Goal: Task Accomplishment & Management: Use online tool/utility

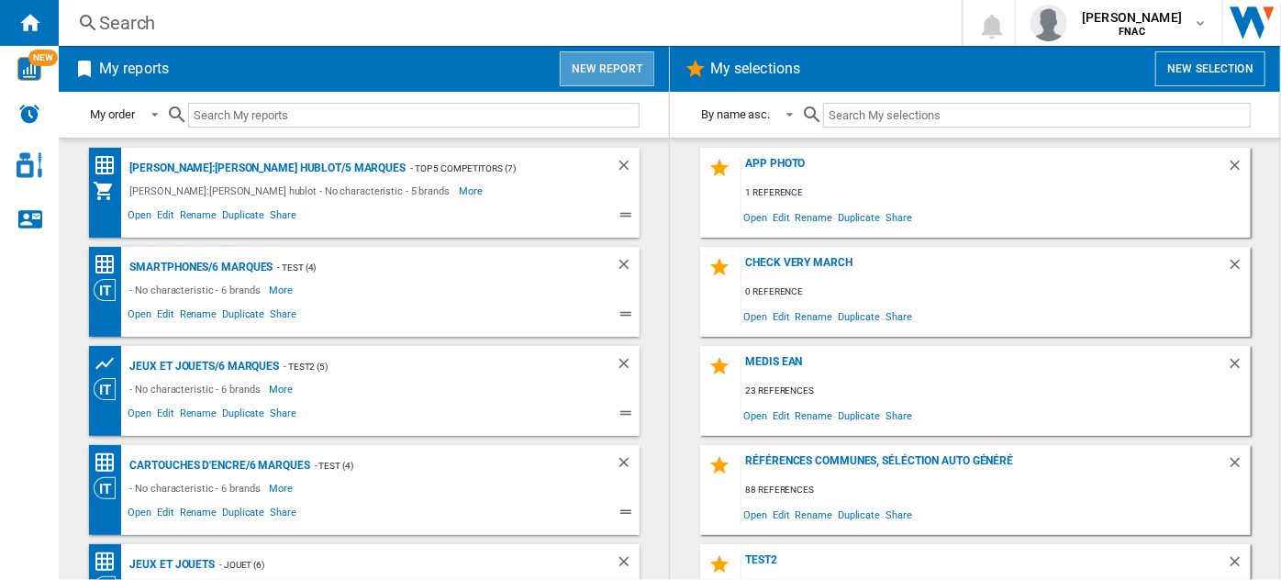
click at [600, 57] on button "New report" at bounding box center [607, 68] width 95 height 35
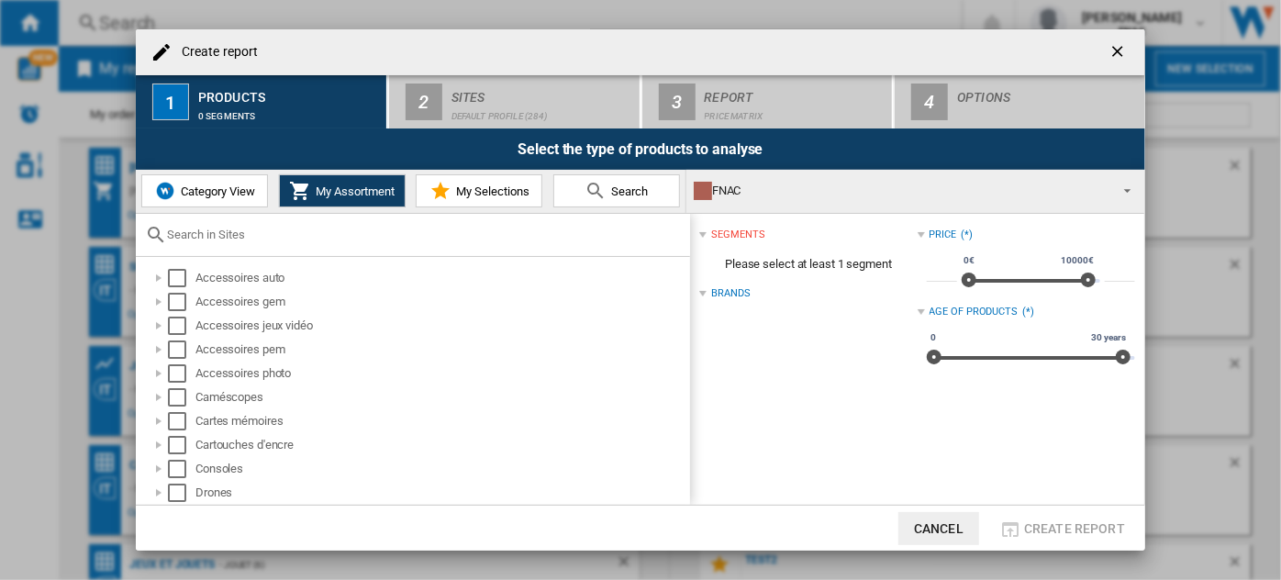
click at [208, 197] on button "Category View" at bounding box center [204, 190] width 127 height 33
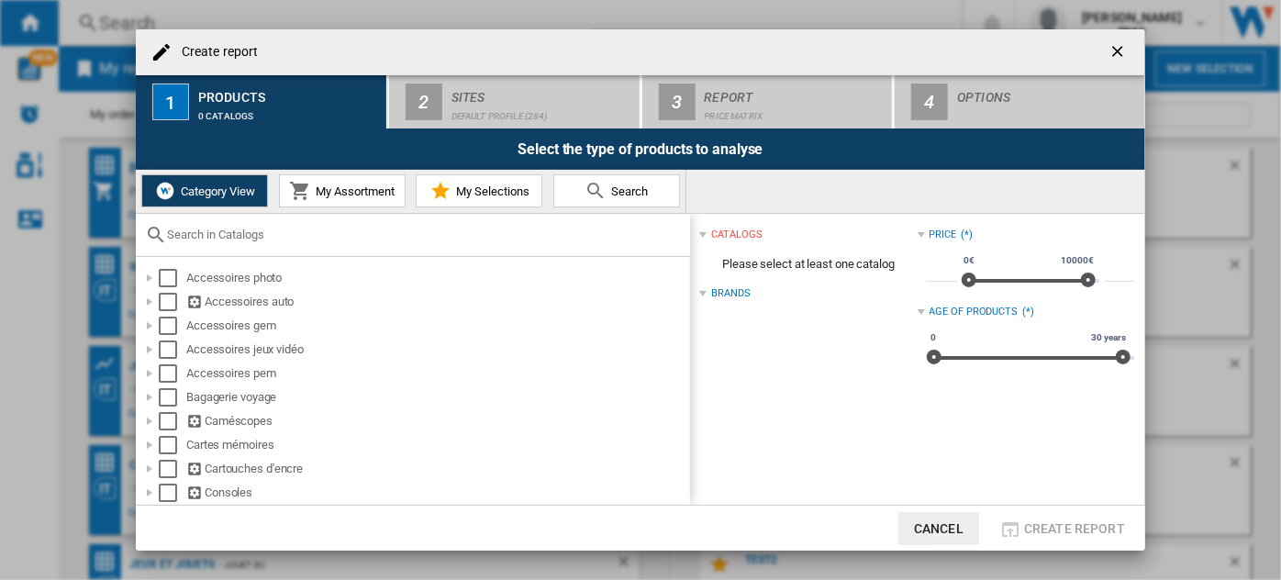
click at [225, 241] on div at bounding box center [413, 235] width 554 height 43
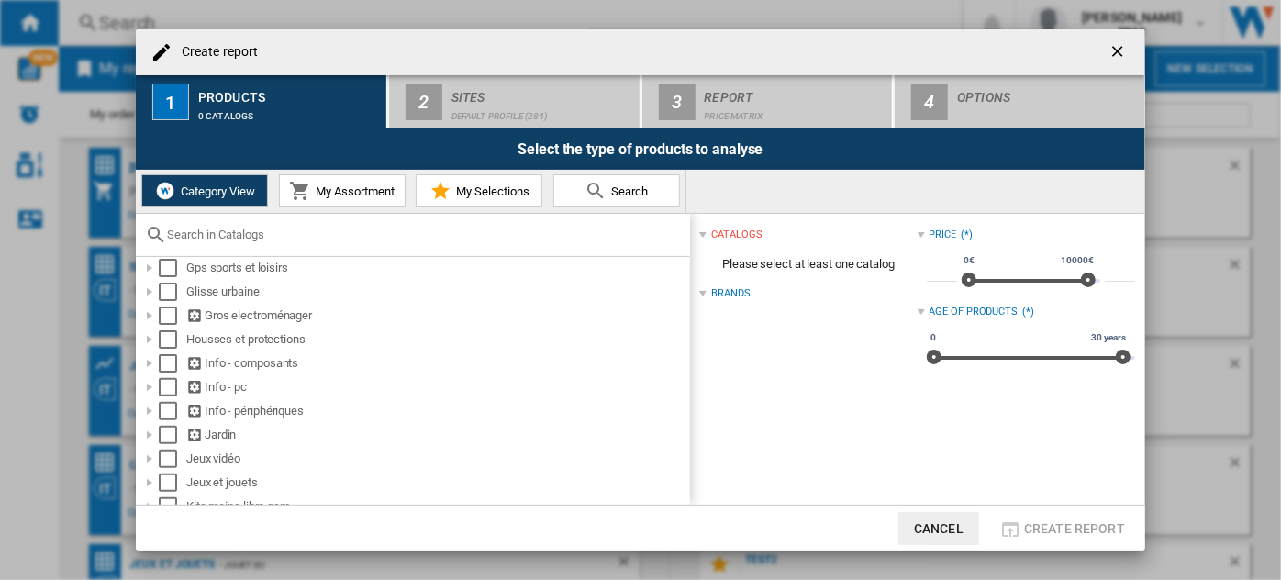
scroll to position [318, 0]
click at [147, 317] on div at bounding box center [149, 317] width 18 height 18
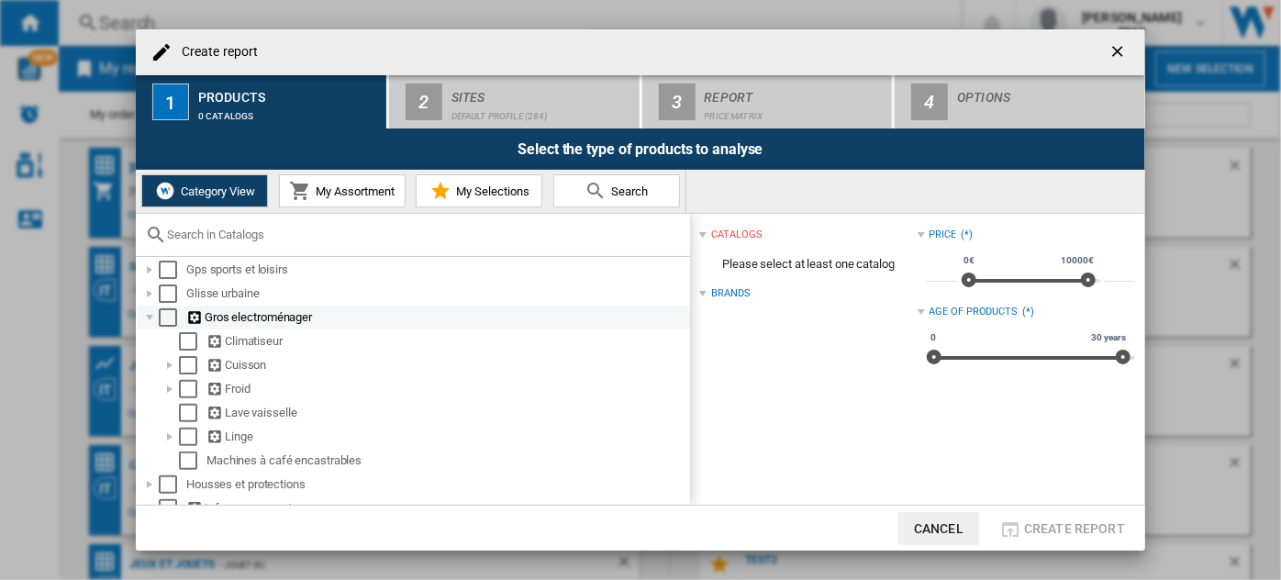
click at [147, 317] on div at bounding box center [149, 317] width 18 height 18
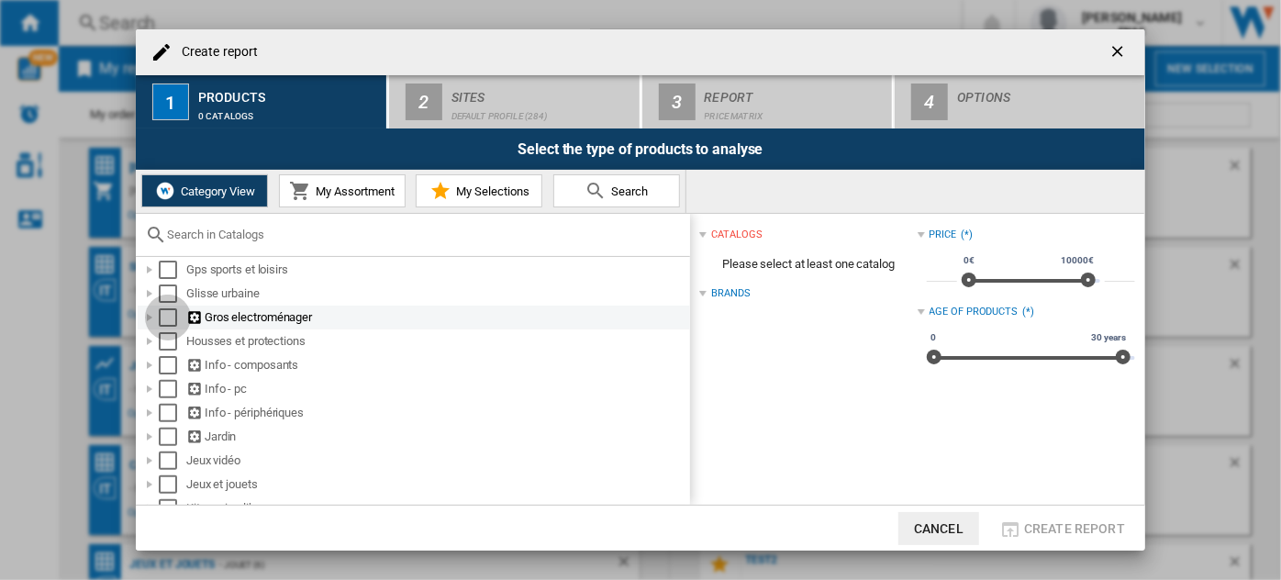
click at [167, 315] on div "Select" at bounding box center [168, 317] width 18 height 18
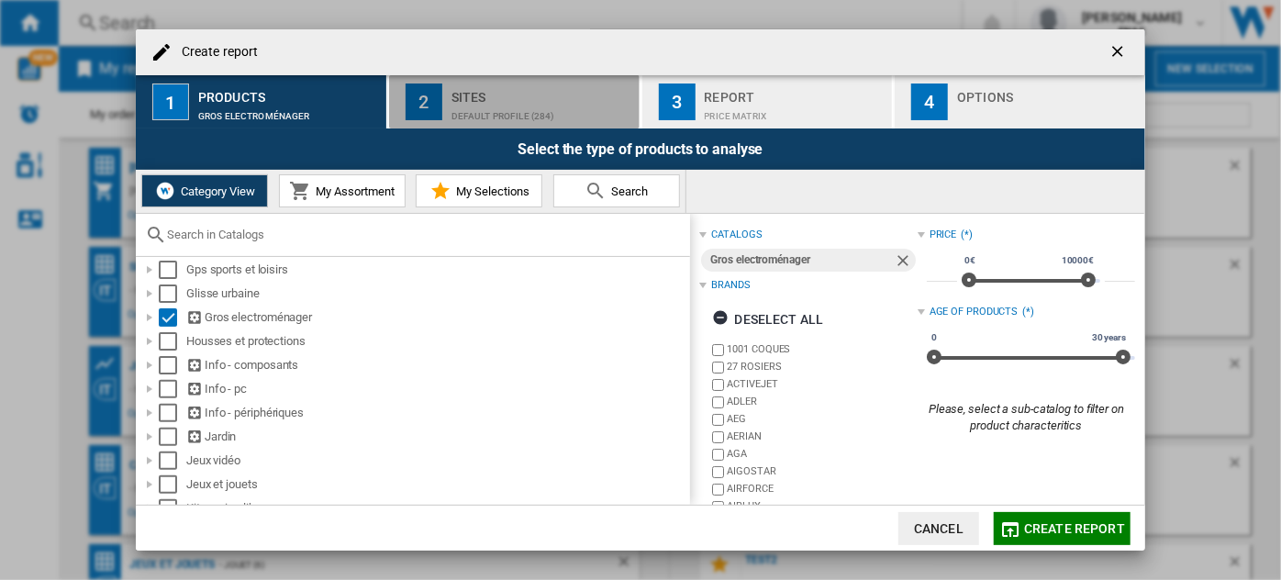
click at [539, 98] on div "Sites" at bounding box center [541, 92] width 181 height 19
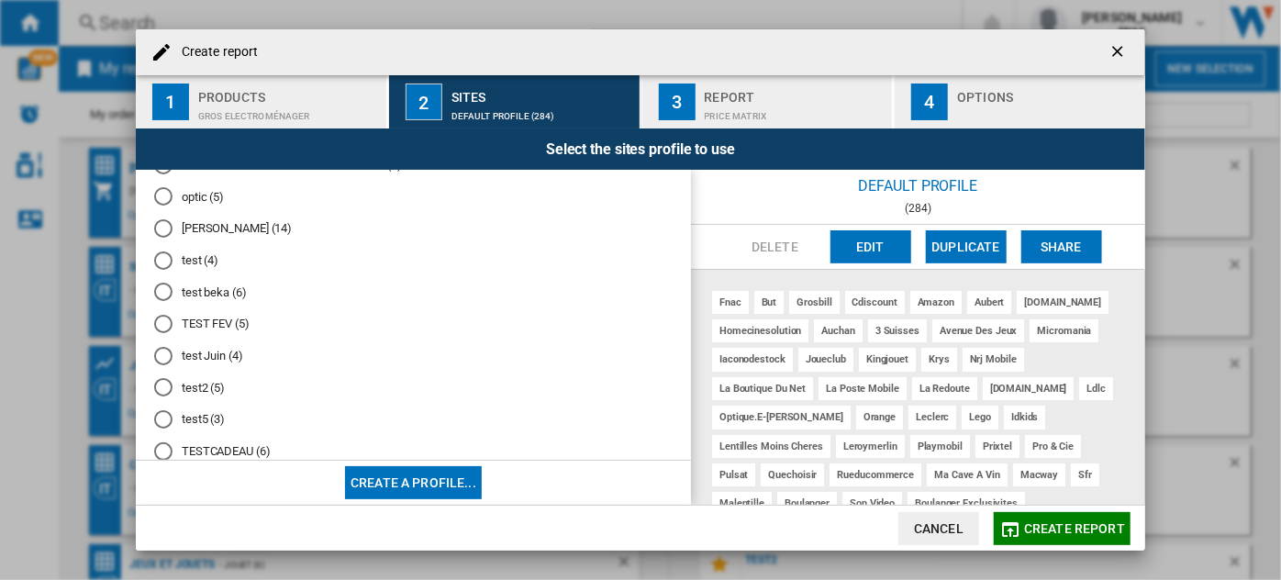
scroll to position [824, 0]
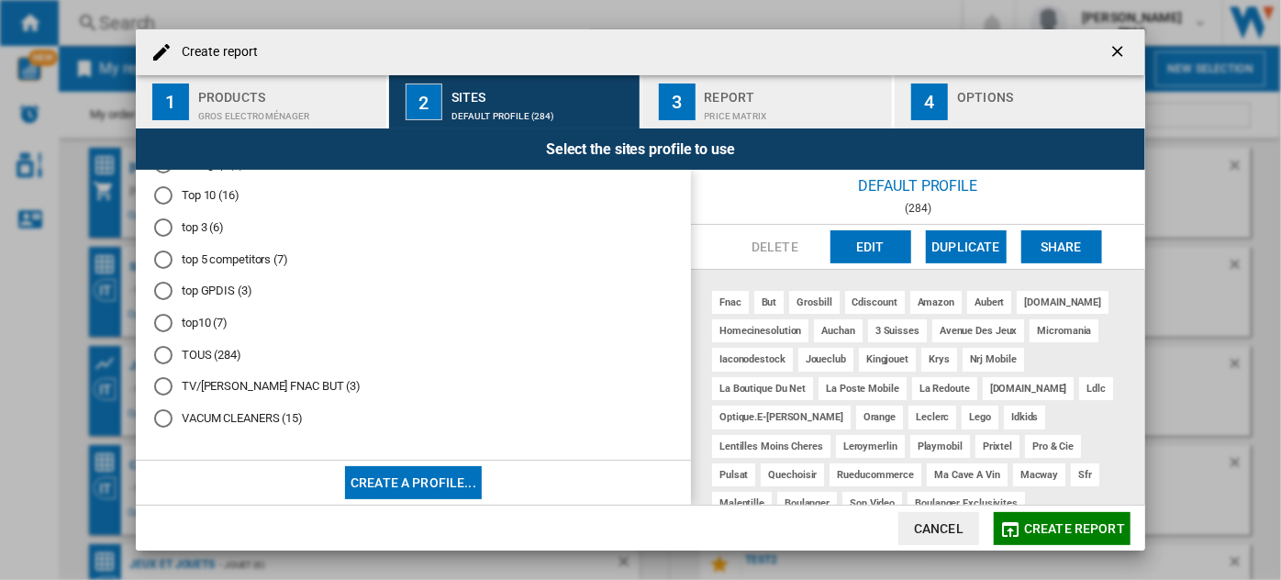
click at [199, 324] on md-radio-button "top10 (7)" at bounding box center [413, 323] width 518 height 17
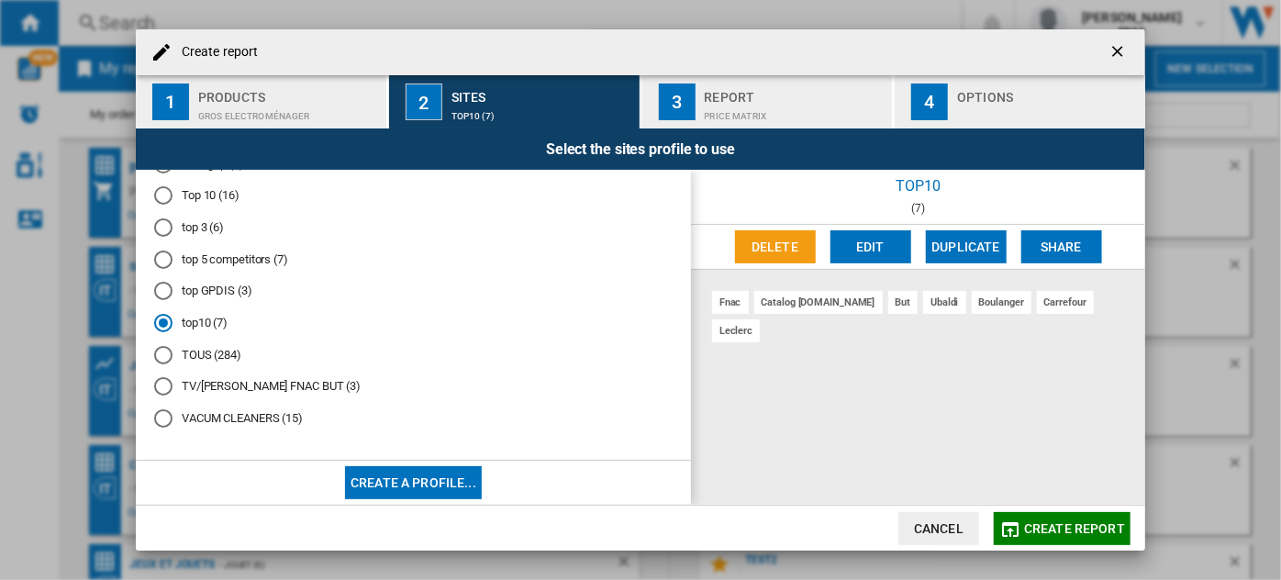
scroll to position [795, 0]
click at [207, 238] on md-radio-button "top 3 (6)" at bounding box center [413, 228] width 518 height 17
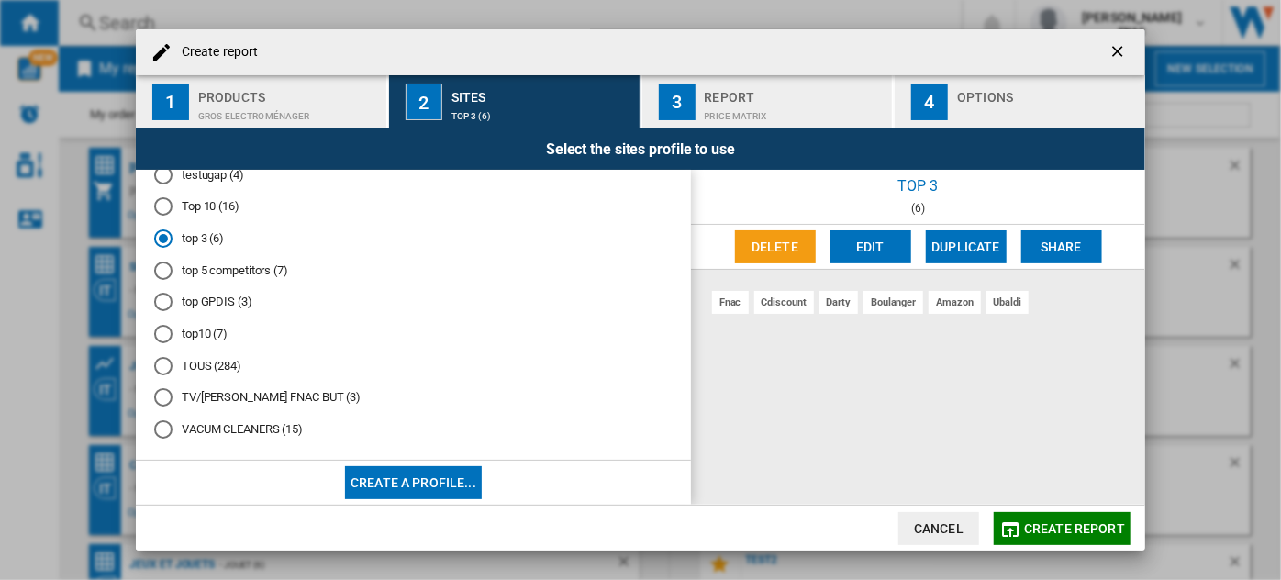
click at [218, 216] on md-radio-button "Top 10 (16)" at bounding box center [413, 206] width 518 height 17
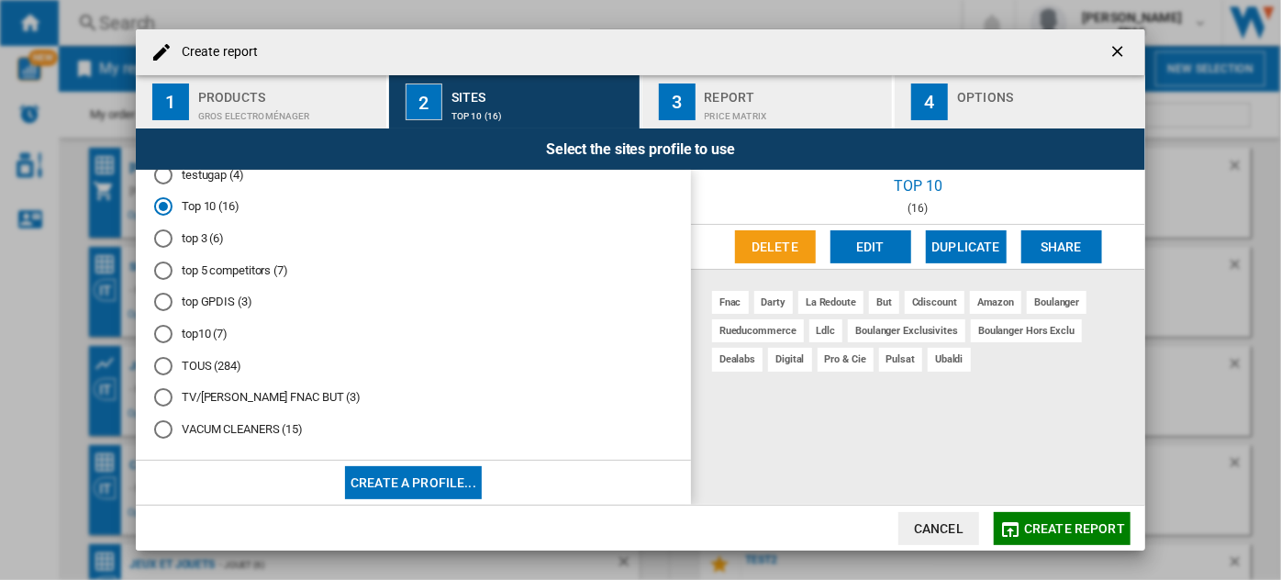
click at [188, 248] on md-radio-button "top 3 (6)" at bounding box center [413, 238] width 518 height 17
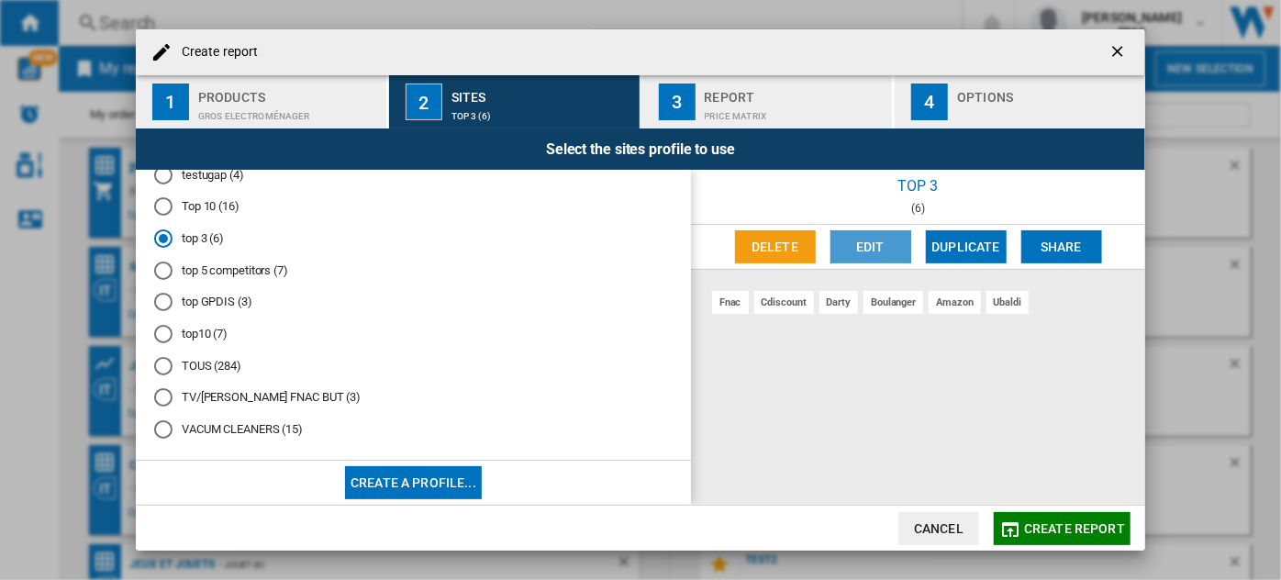
click at [875, 240] on button "Edit" at bounding box center [870, 246] width 81 height 33
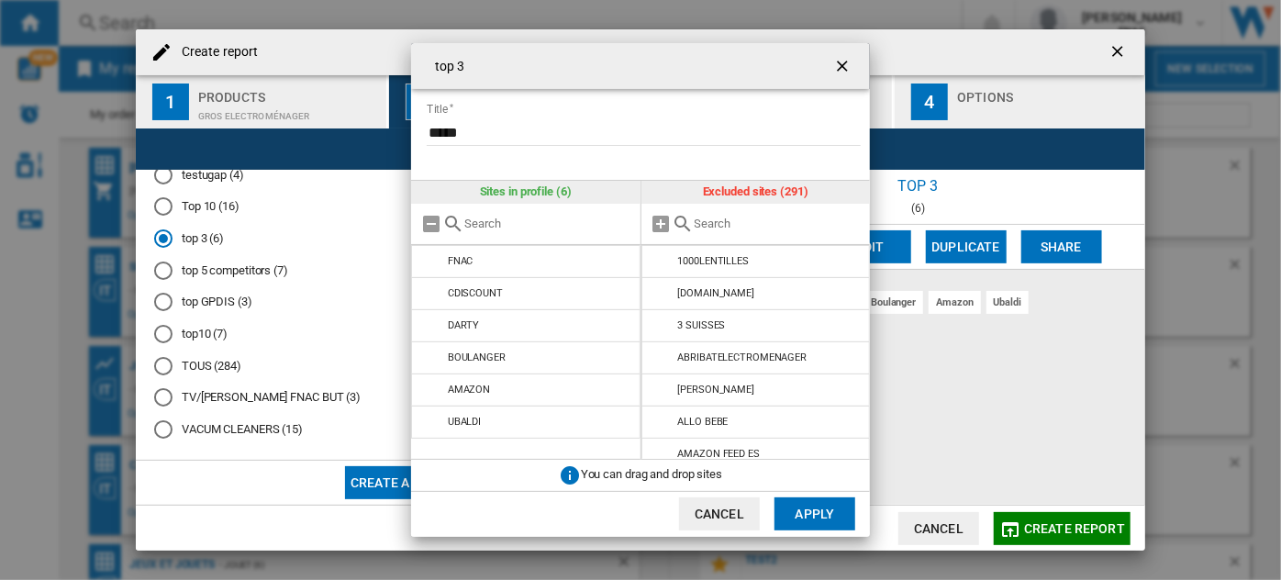
click at [742, 221] on input "text" at bounding box center [778, 224] width 167 height 14
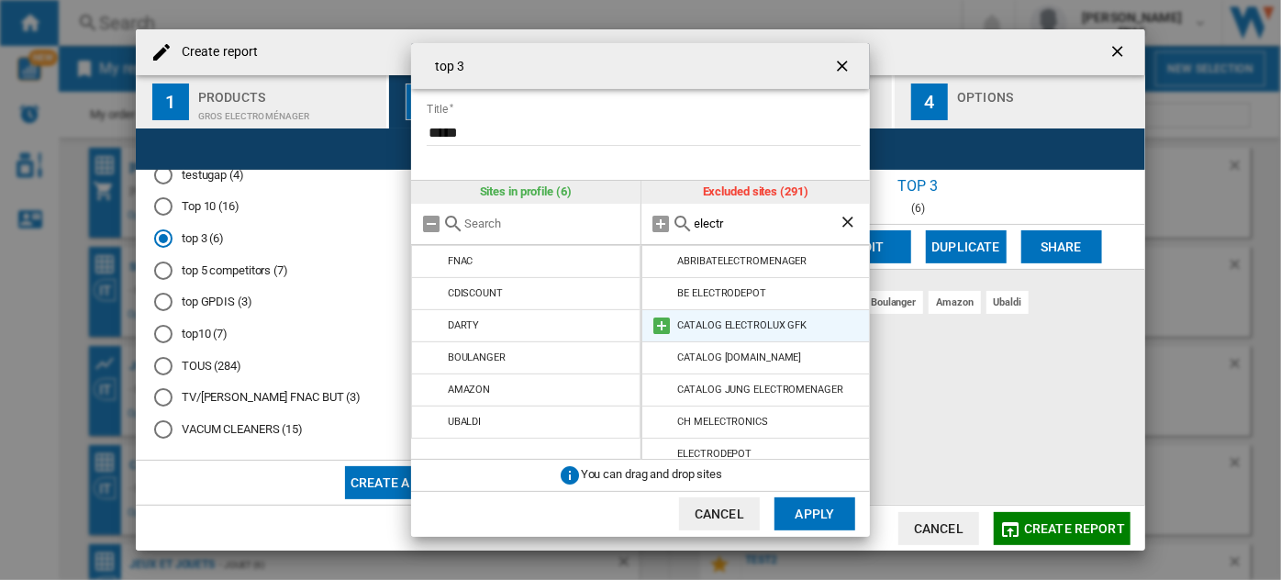
scroll to position [43, 0]
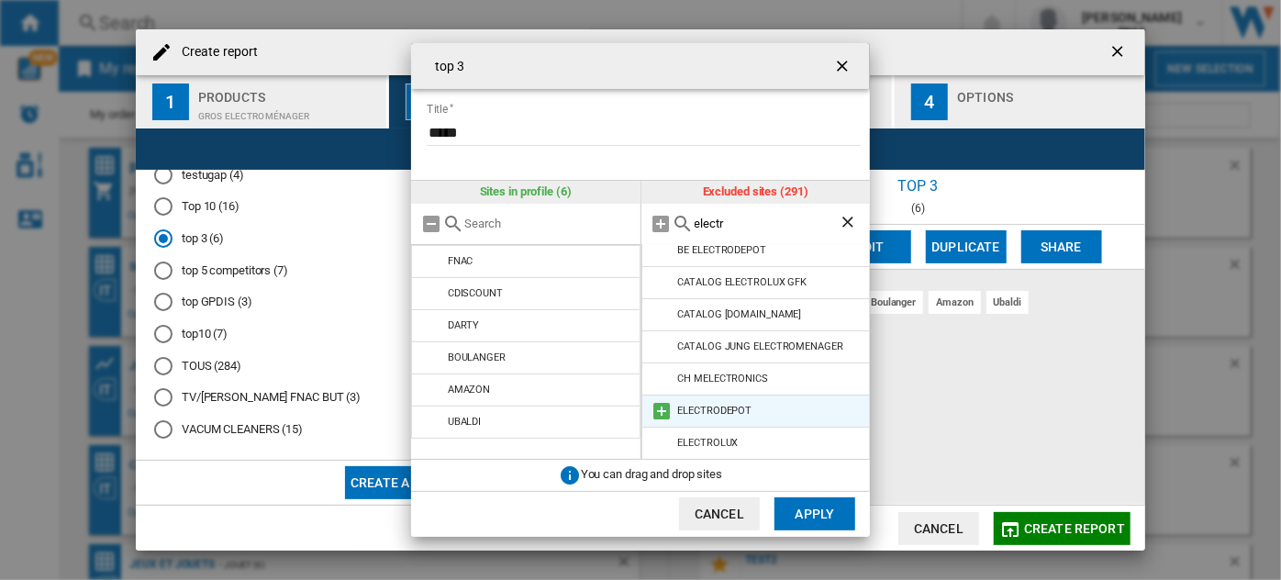
type input "electr"
click at [656, 413] on md-icon at bounding box center [663, 411] width 22 height 22
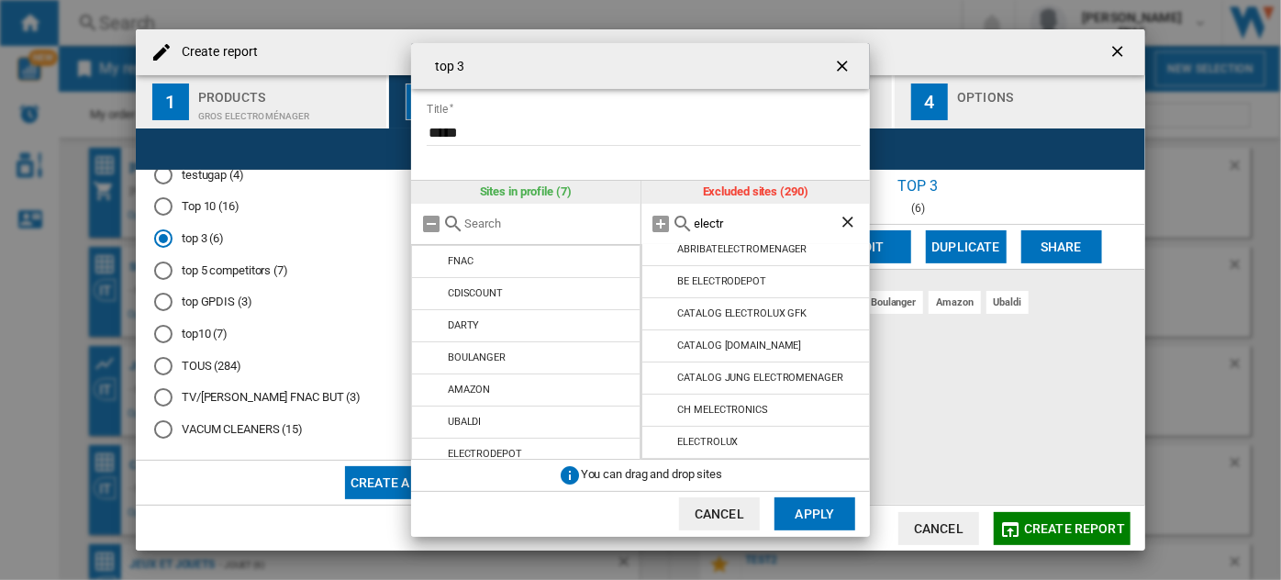
scroll to position [11, 0]
click at [837, 72] on ng-md-icon "getI18NText('BUTTONS.CLOSE_DIALOG')" at bounding box center [844, 68] width 22 height 22
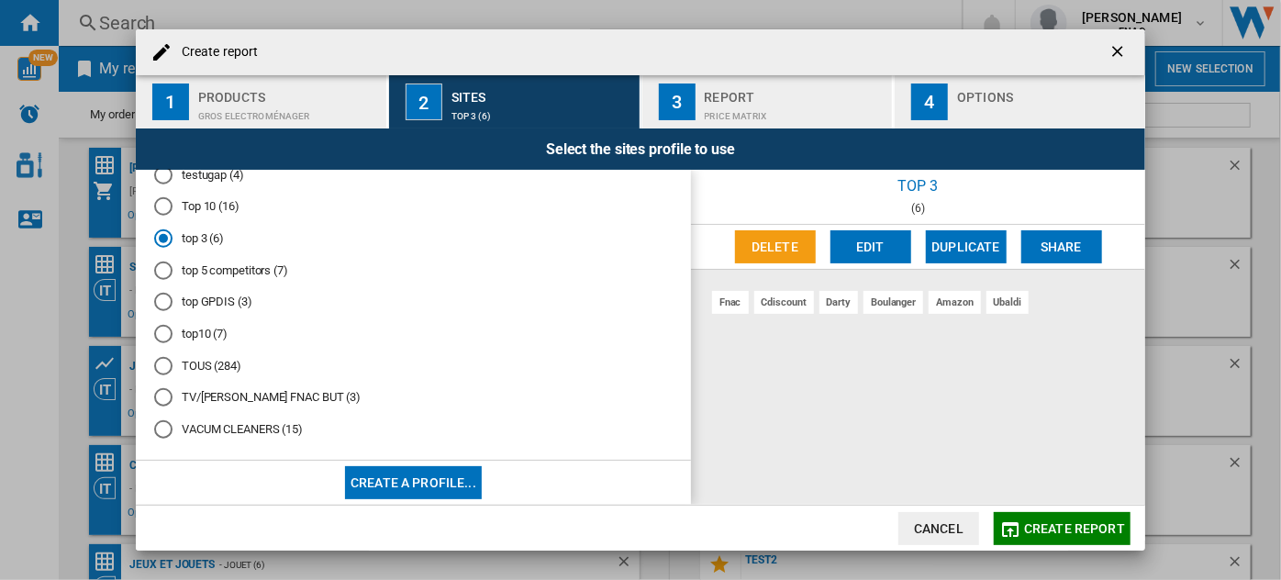
click at [228, 279] on md-radio-button "top 5 competitors (7)" at bounding box center [413, 270] width 518 height 17
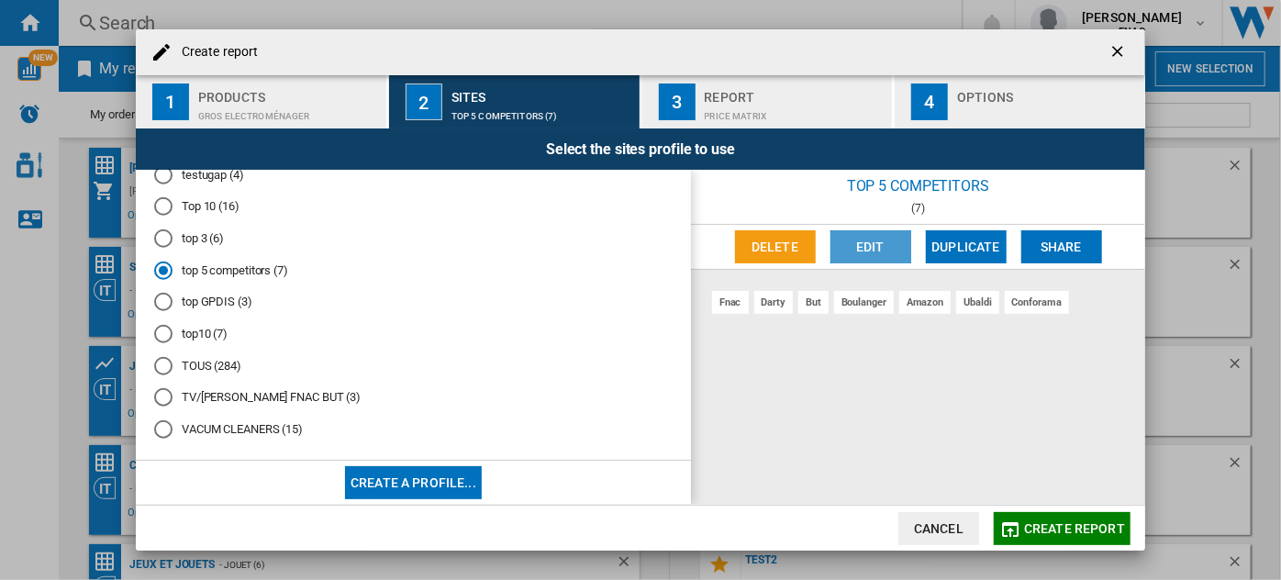
click at [877, 241] on button "Edit" at bounding box center [870, 246] width 81 height 33
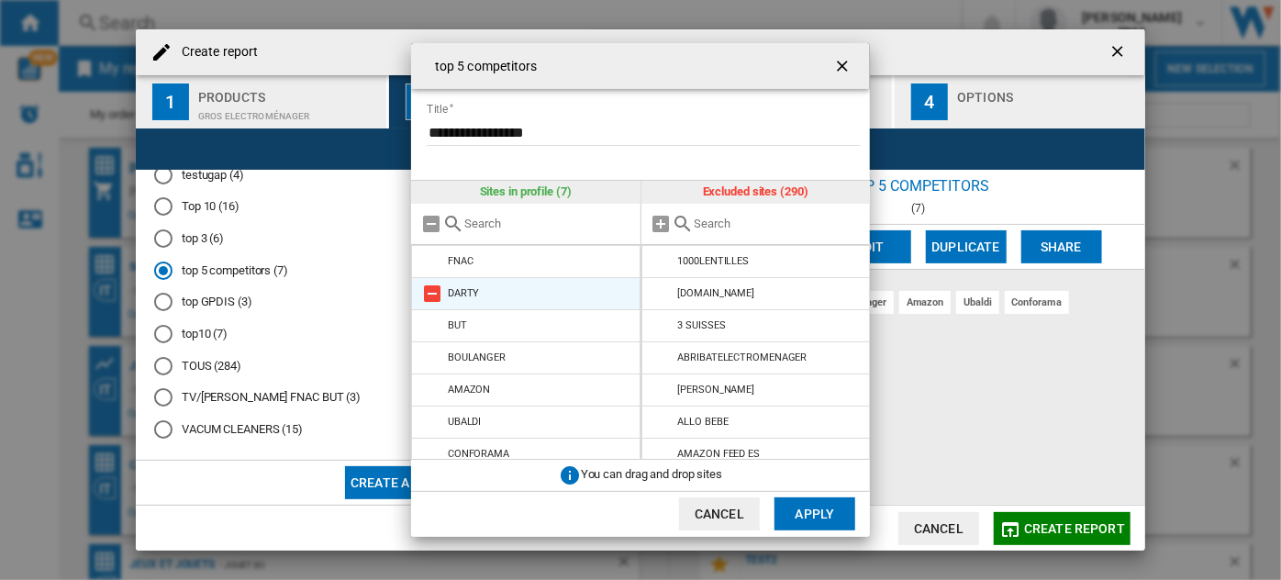
click at [429, 291] on md-icon "{{::title}} {{::getI18NText('BUTTONS.CANCEL')}} ..." at bounding box center [432, 294] width 22 height 22
click at [429, 315] on md-icon "{{::title}} {{::getI18NText('BUTTONS.CANCEL')}} ..." at bounding box center [432, 326] width 22 height 22
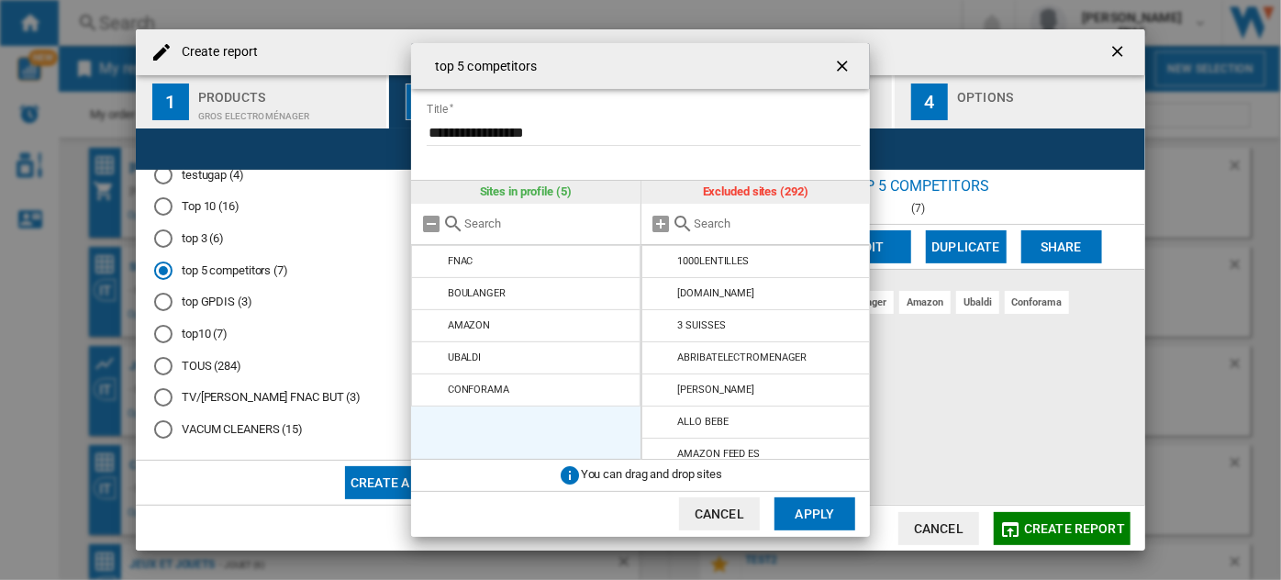
click at [429, 291] on md-icon "{{::title}} {{::getI18NText('BUTTONS.CANCEL')}} ..." at bounding box center [432, 294] width 22 height 22
click at [429, 315] on md-icon "{{::title}} {{::getI18NText('BUTTONS.CANCEL')}} ..." at bounding box center [432, 326] width 22 height 22
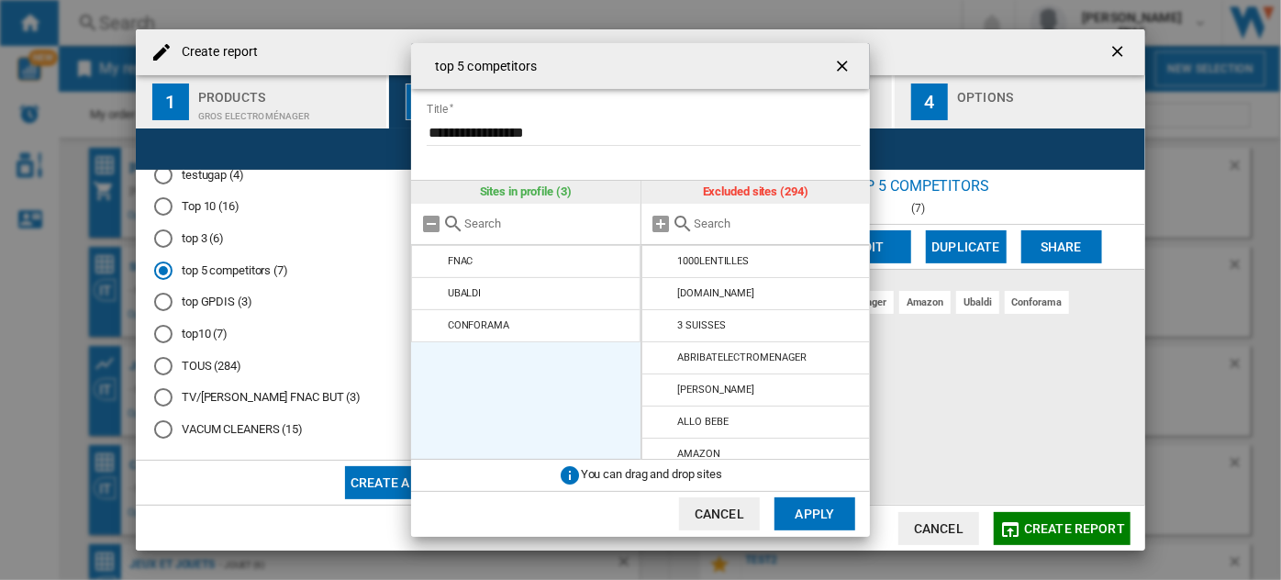
click at [429, 291] on md-icon "{{::title}} {{::getI18NText('BUTTONS.CANCEL')}} ..." at bounding box center [432, 294] width 22 height 22
click at [429, 291] on ul "FNAC CONFORAMA" at bounding box center [525, 352] width 229 height 215
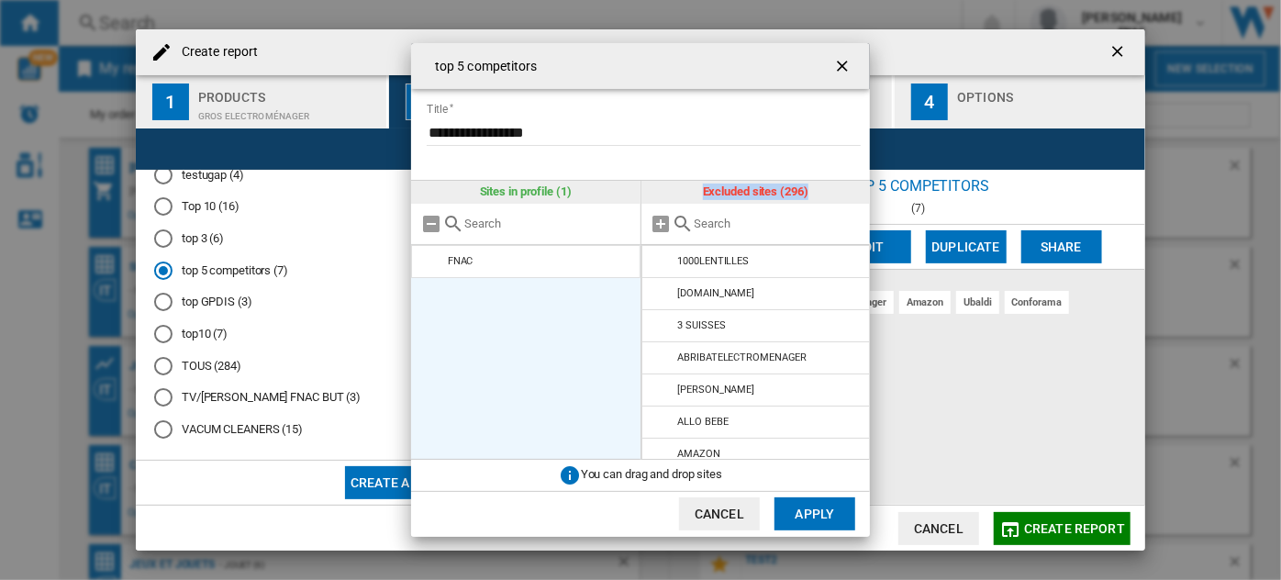
click at [429, 291] on ul "FNAC" at bounding box center [525, 352] width 229 height 215
click at [740, 227] on input "{{::title}} {{::getI18NText('BUTTONS.CANCEL')}} ..." at bounding box center [778, 224] width 167 height 14
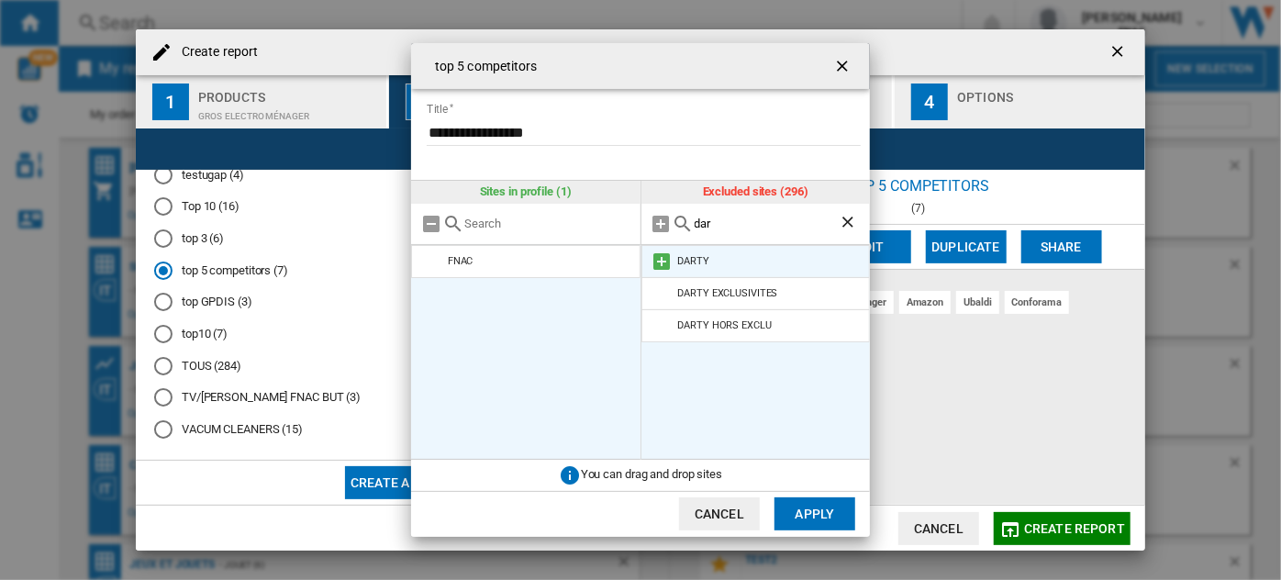
click at [661, 256] on md-icon "{{::title}} {{::getI18NText('BUTTONS.CANCEL')}} ..." at bounding box center [663, 262] width 22 height 22
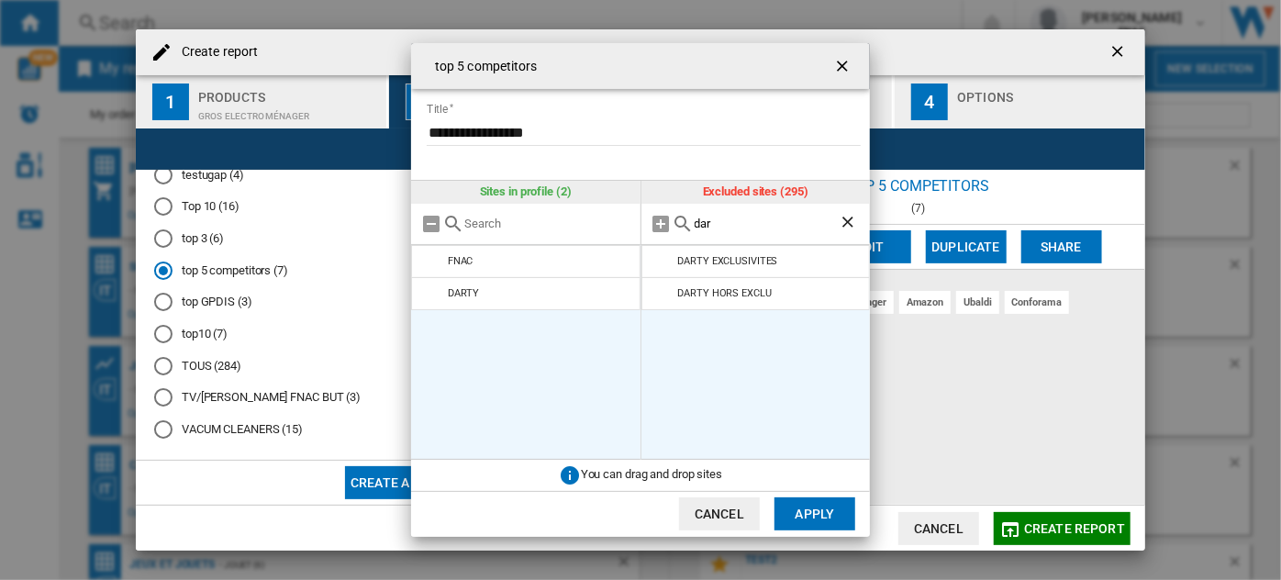
drag, startPoint x: 746, startPoint y: 223, endPoint x: 697, endPoint y: 222, distance: 48.6
click at [697, 222] on input "dar" at bounding box center [767, 224] width 145 height 14
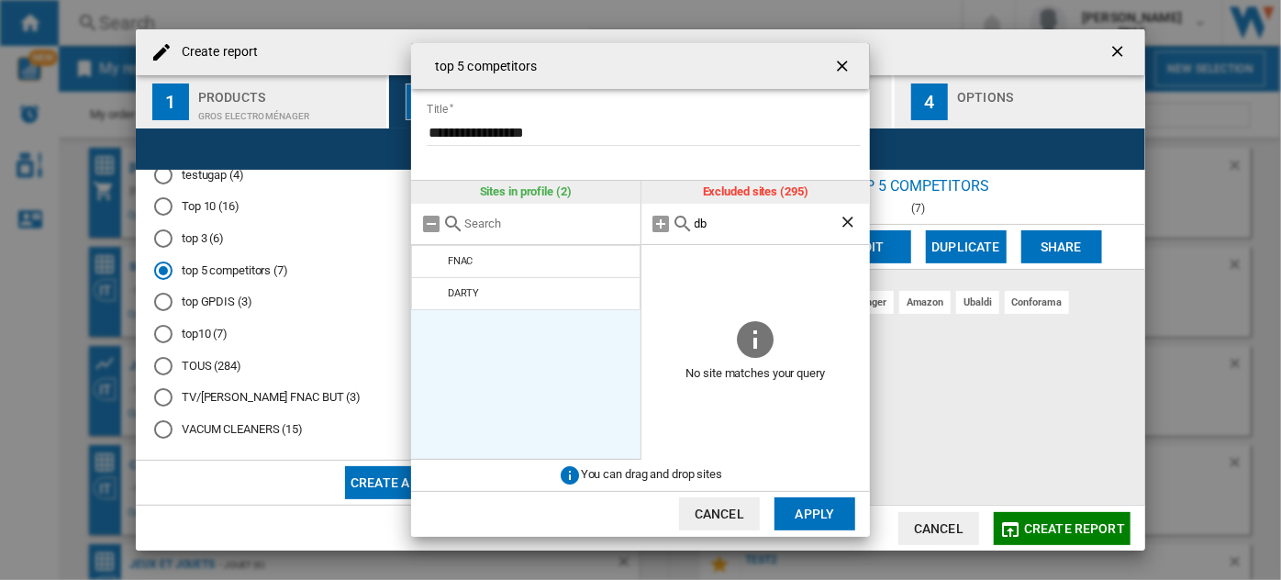
type input "d"
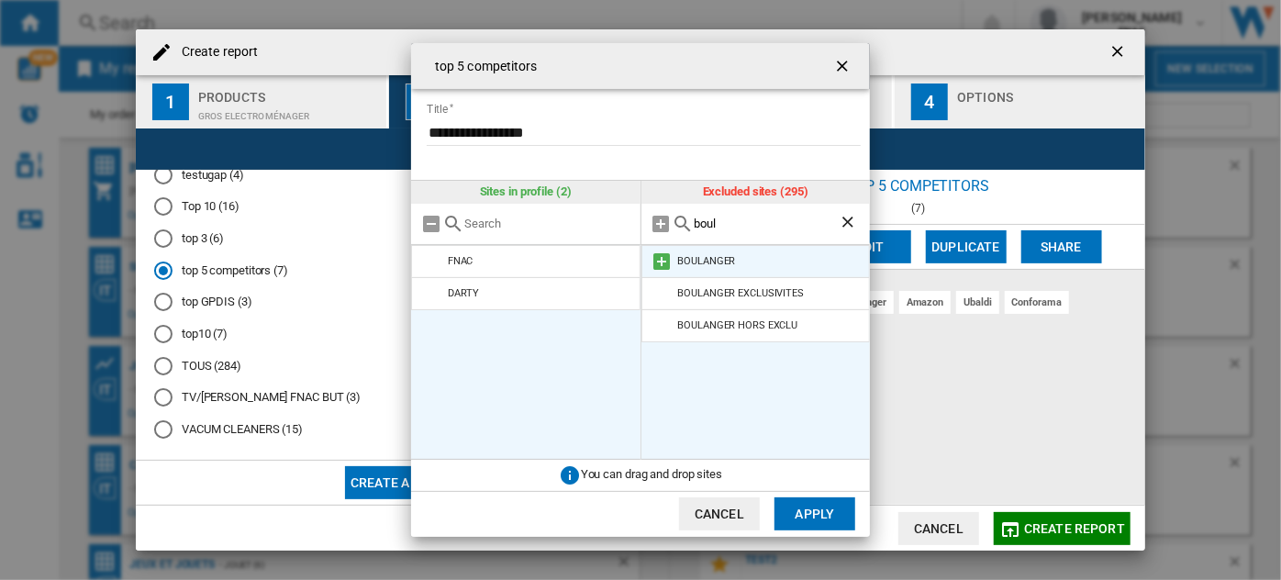
click at [663, 259] on md-icon "{{::title}} {{::getI18NText('BUTTONS.CANCEL')}} ..." at bounding box center [663, 262] width 22 height 22
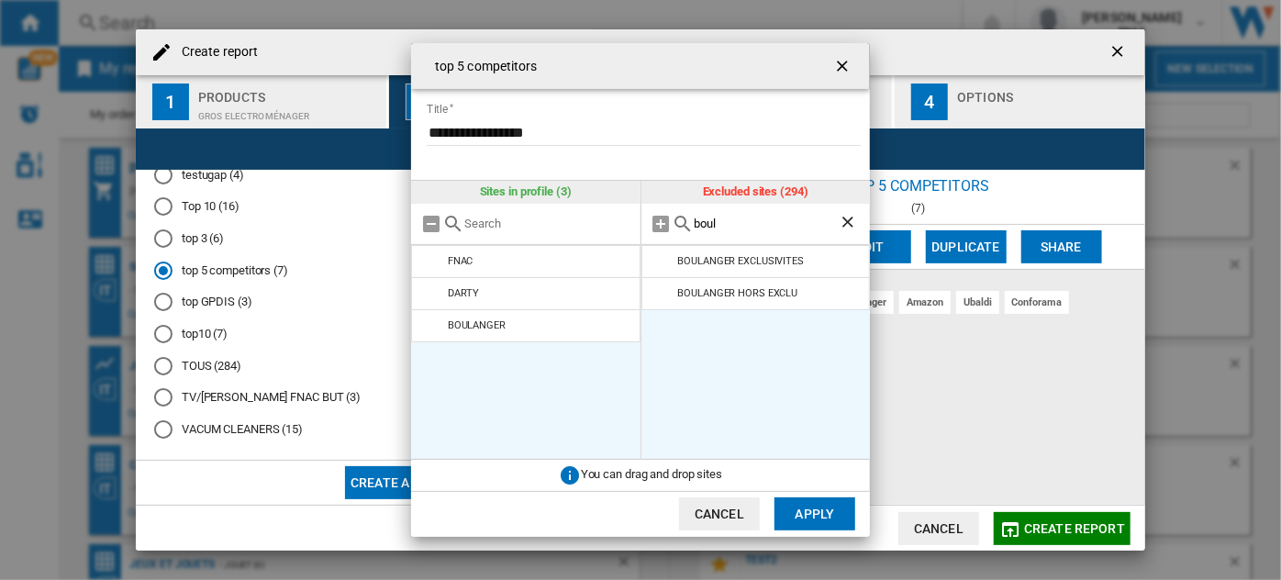
drag, startPoint x: 739, startPoint y: 225, endPoint x: 645, endPoint y: 213, distance: 94.4
click at [645, 213] on div "boul" at bounding box center [755, 224] width 229 height 41
click at [663, 260] on md-icon "{{::title}} {{::getI18NText('BUTTONS.CANCEL')}} ..." at bounding box center [663, 262] width 22 height 22
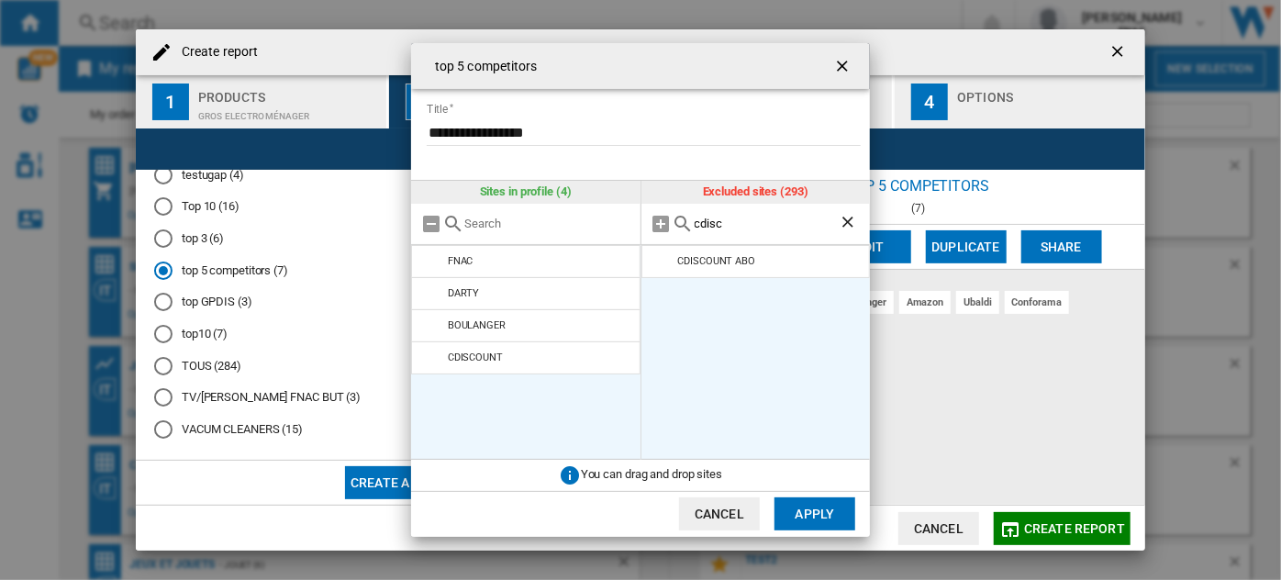
drag, startPoint x: 741, startPoint y: 227, endPoint x: 563, endPoint y: 222, distance: 179.0
click at [563, 222] on div "Sites in profile (4) FNAC [GEOGRAPHIC_DATA][PERSON_NAME] CDISCOUNT Excluded sit…" at bounding box center [640, 320] width 459 height 278
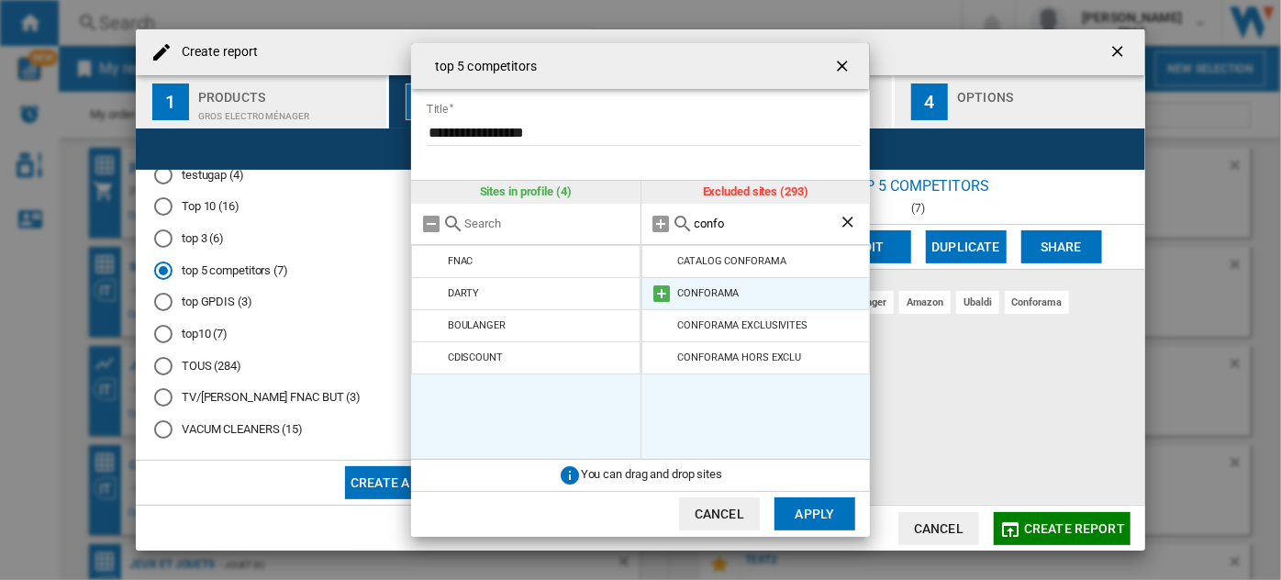
click at [668, 296] on md-icon "{{::title}} {{::getI18NText('BUTTONS.CANCEL')}} ..." at bounding box center [663, 294] width 22 height 22
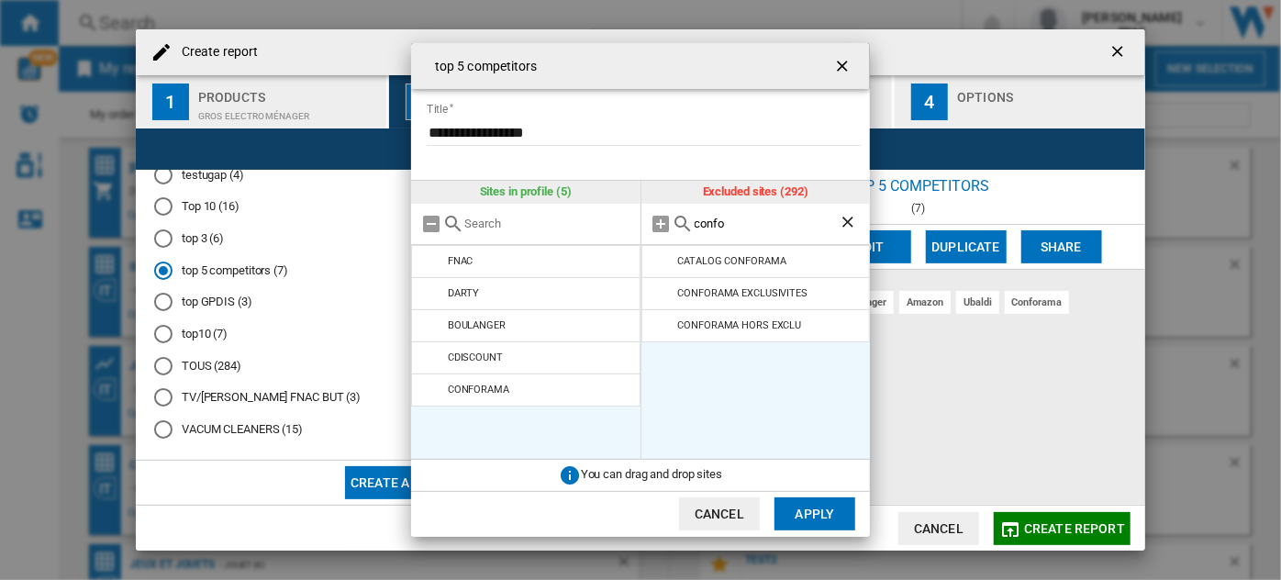
drag, startPoint x: 738, startPoint y: 227, endPoint x: 624, endPoint y: 218, distance: 114.1
click at [624, 218] on div "Sites in profile (5) FNAC [GEOGRAPHIC_DATA][PERSON_NAME] CDISCOUNT CONFORAMA Ex…" at bounding box center [640, 320] width 459 height 278
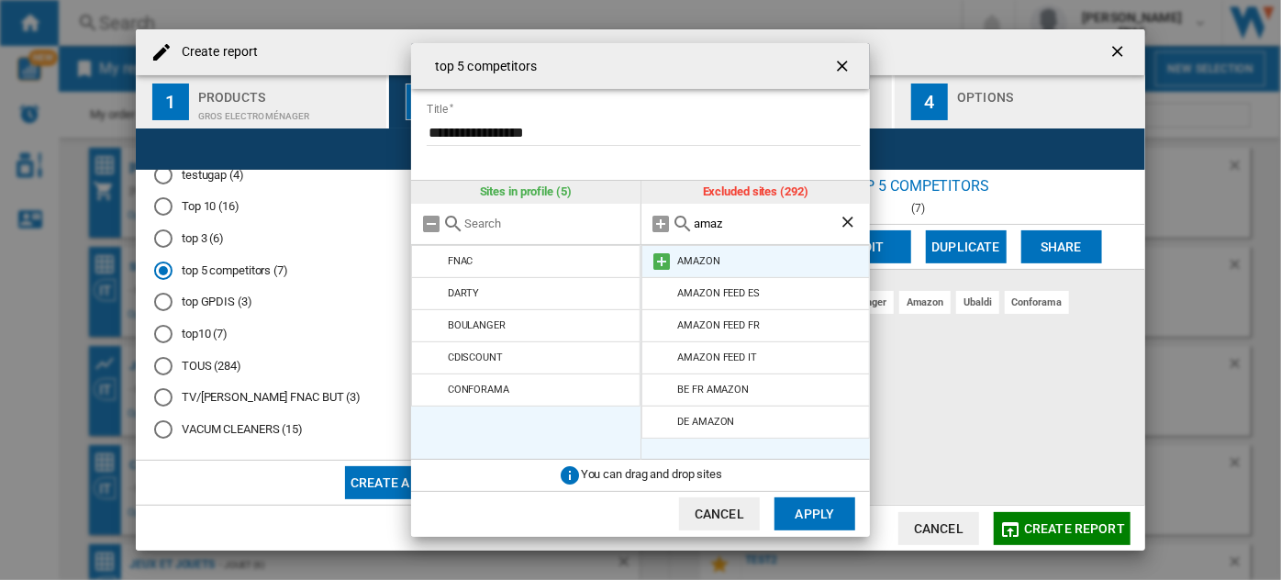
type input "amaz"
click at [663, 260] on md-icon "{{::title}} {{::getI18NText('BUTTONS.CANCEL')}} ..." at bounding box center [663, 262] width 22 height 22
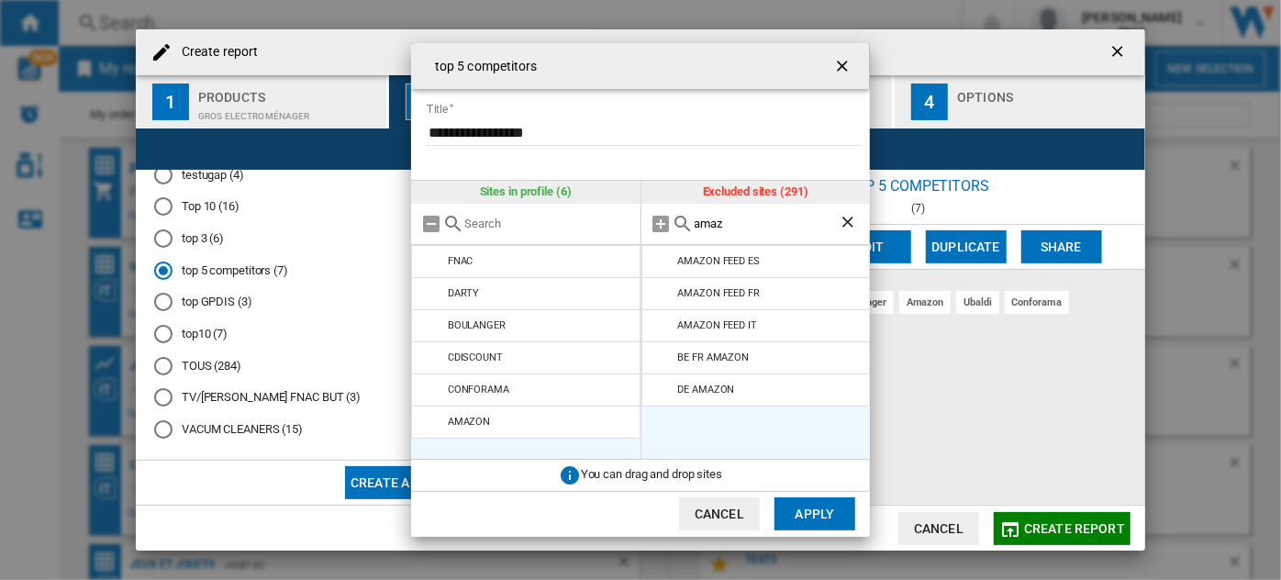
click at [827, 510] on button "Apply" at bounding box center [814, 513] width 81 height 33
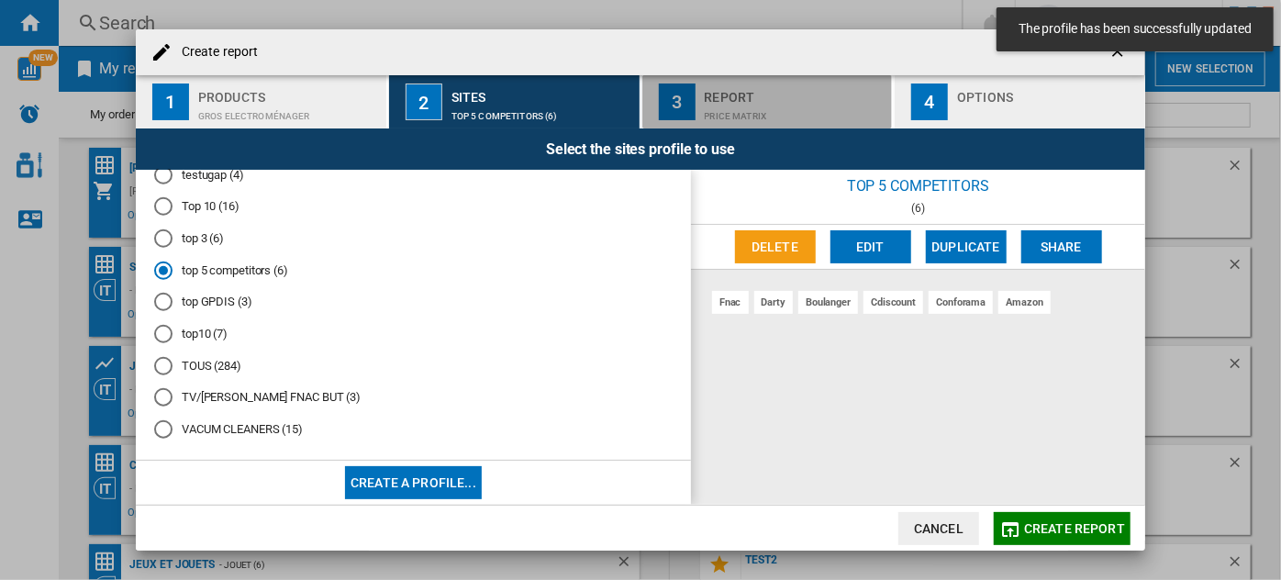
click at [823, 114] on div "Price Matrix" at bounding box center [795, 111] width 181 height 19
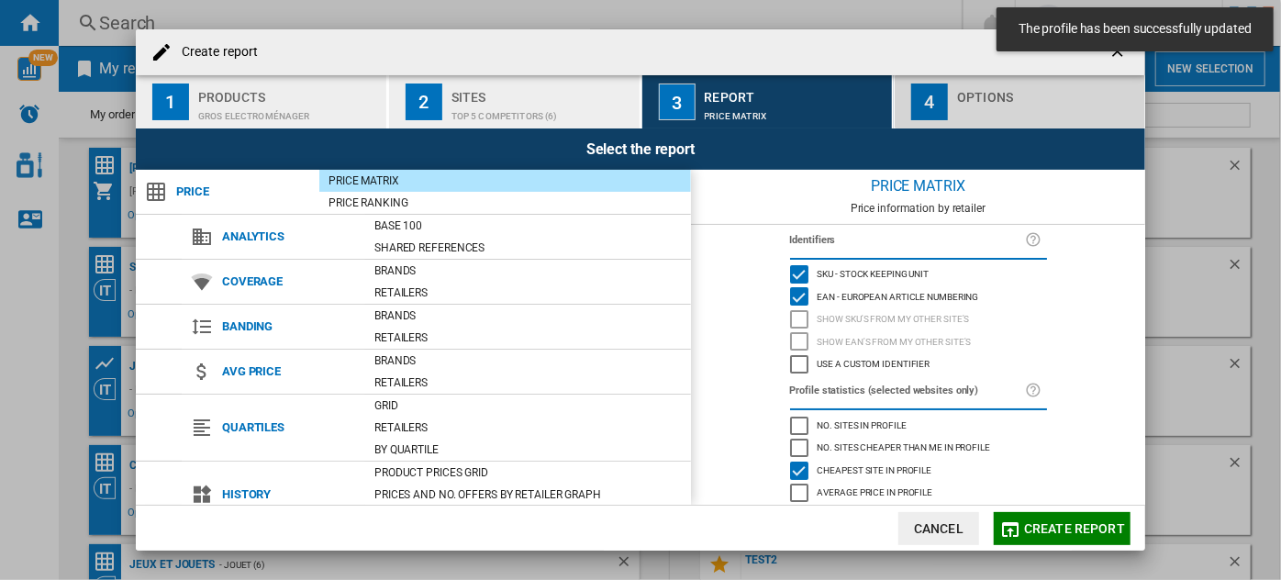
click at [973, 89] on div "Options" at bounding box center [1047, 92] width 181 height 19
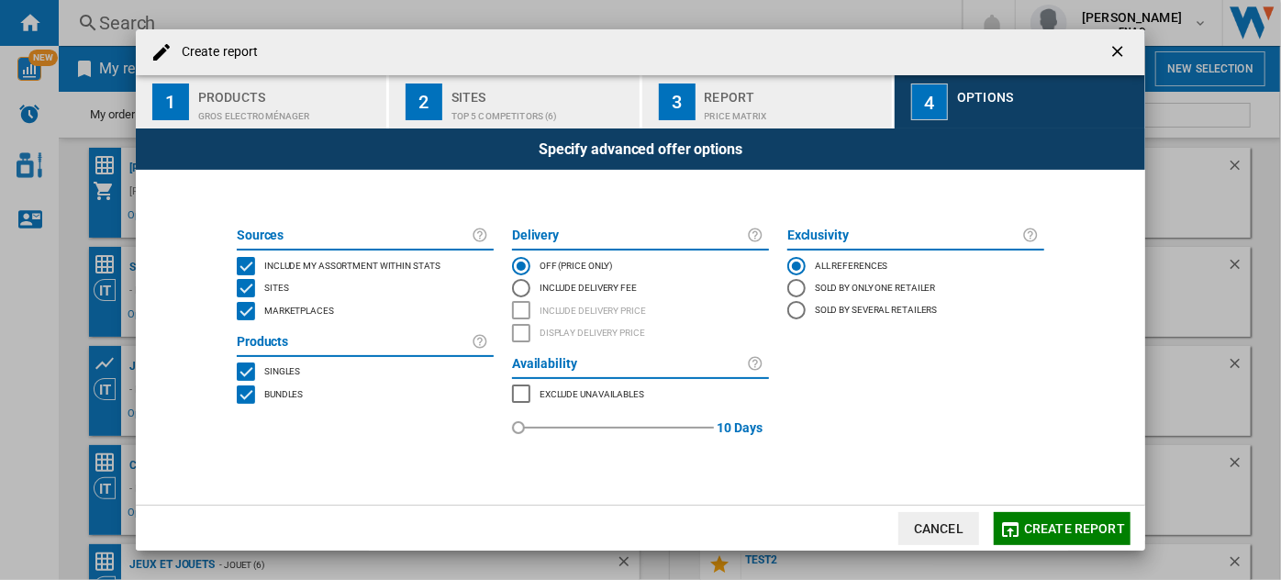
click at [284, 387] on span "Bundles" at bounding box center [283, 392] width 39 height 13
click at [318, 310] on span "Marketplaces" at bounding box center [299, 309] width 70 height 13
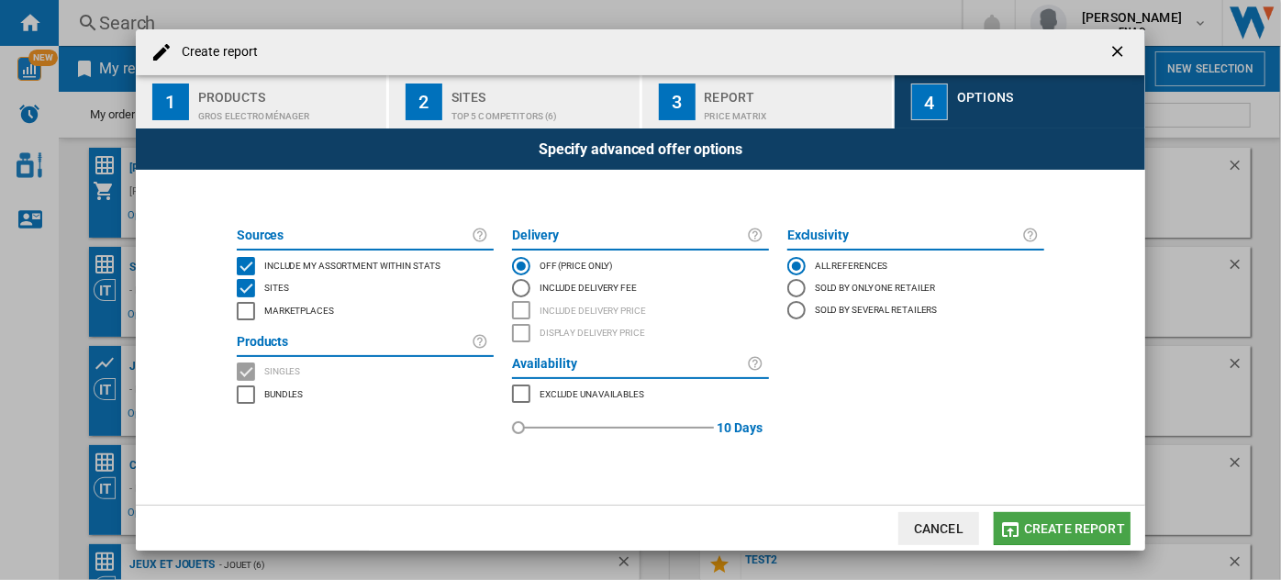
click at [1064, 524] on span "Create report" at bounding box center [1074, 528] width 101 height 15
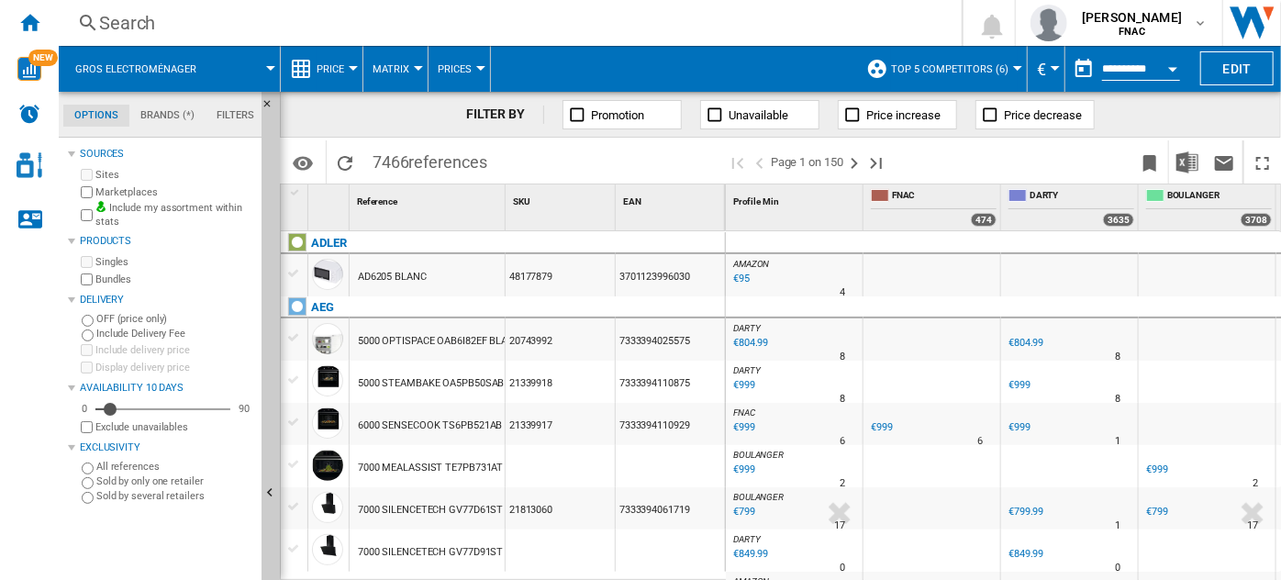
click at [340, 65] on span "Price" at bounding box center [331, 69] width 28 height 12
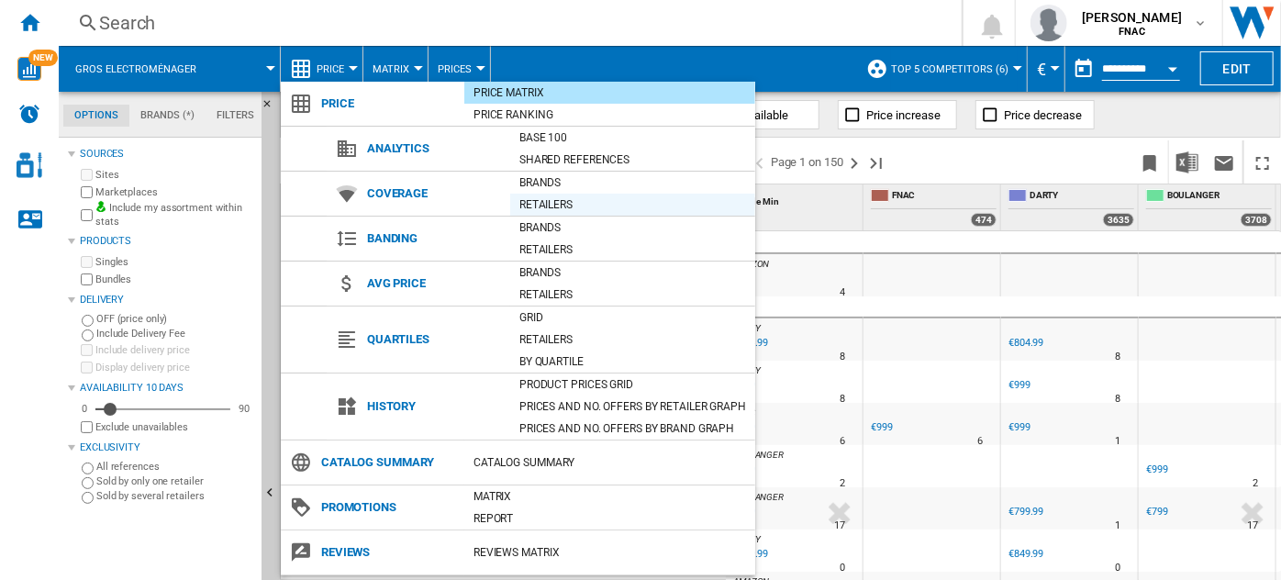
click at [555, 198] on div "Retailers" at bounding box center [632, 204] width 245 height 18
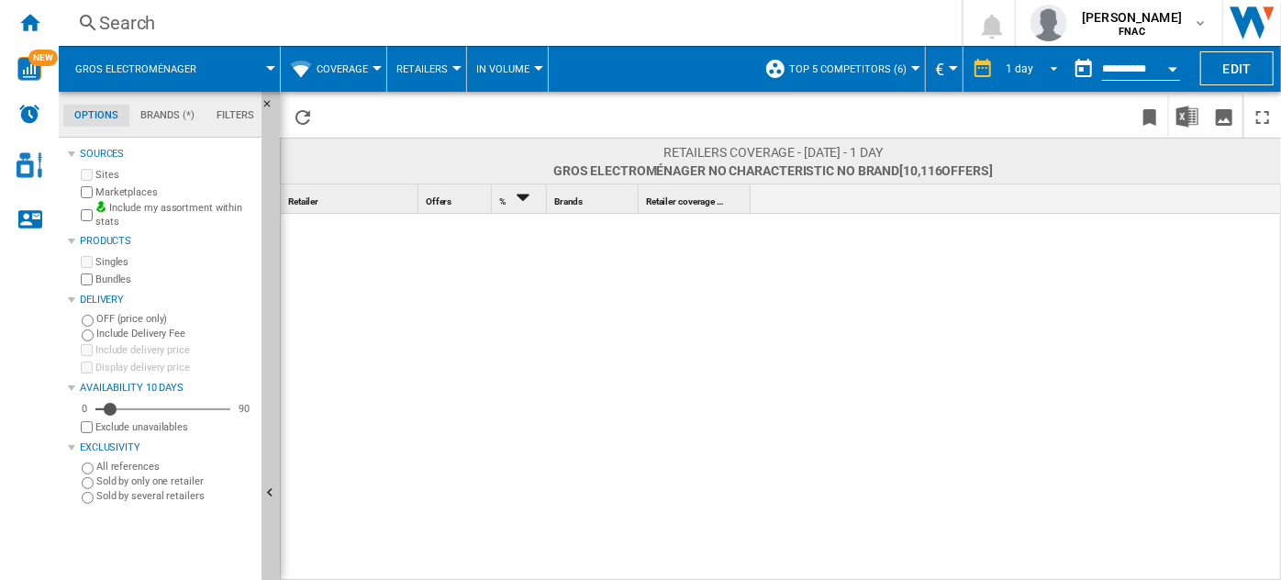
click at [1038, 68] on span "REPORTS.WIZARD.STEPS.REPORT.STEPS.REPORT_OPTIONS.PERIOD: 1 day" at bounding box center [1049, 67] width 22 height 17
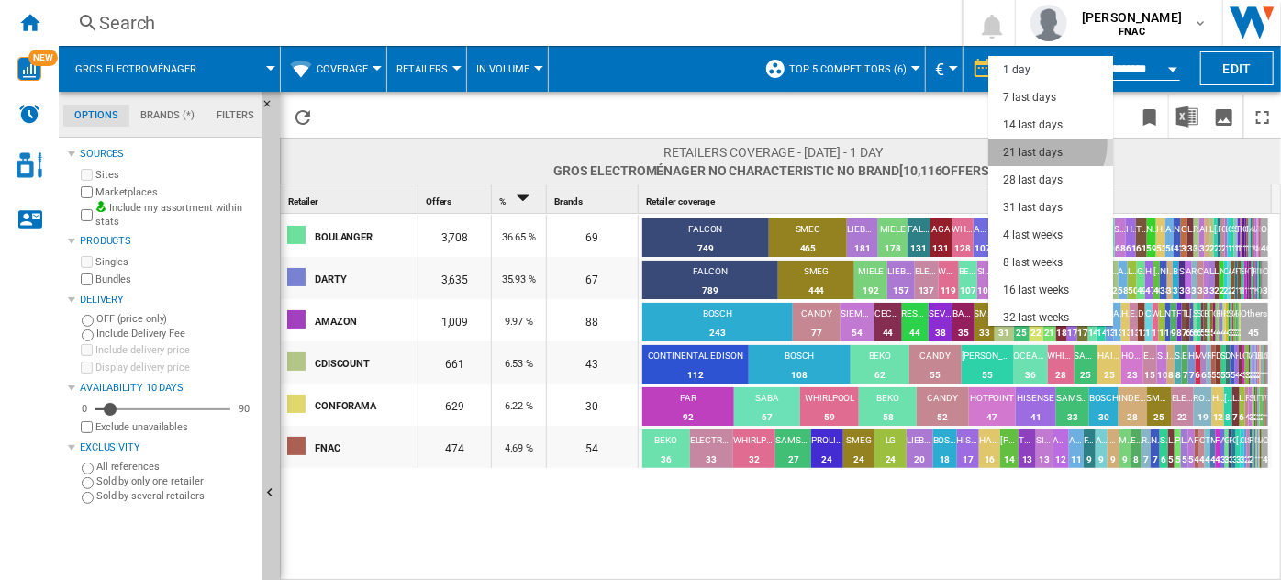
click at [1039, 143] on md-option "21 last days" at bounding box center [1050, 153] width 125 height 28
